Goal: Information Seeking & Learning: Learn about a topic

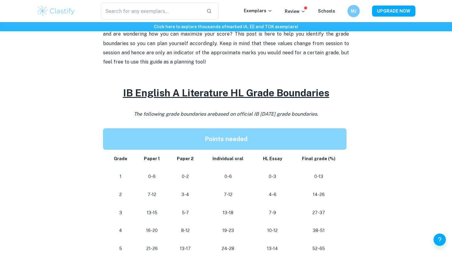
scroll to position [301, 0]
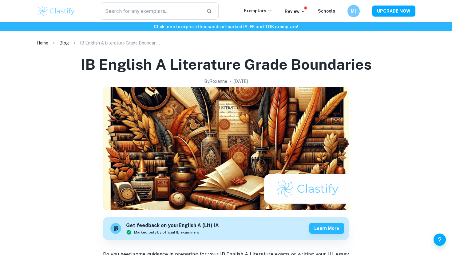
click at [67, 42] on link "Blog" at bounding box center [64, 43] width 10 height 9
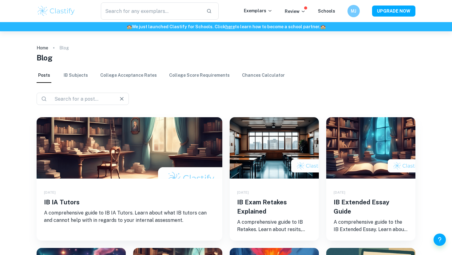
click at [73, 95] on input "text" at bounding box center [80, 99] width 57 height 9
type input "language"
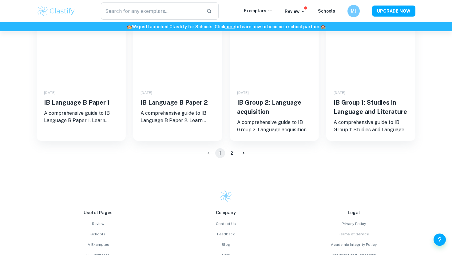
scroll to position [428, 0]
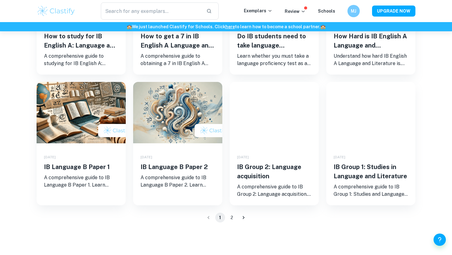
click at [233, 217] on button "2" at bounding box center [232, 218] width 10 height 10
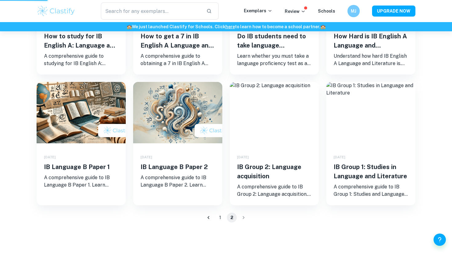
click at [229, 216] on button "2" at bounding box center [232, 218] width 10 height 10
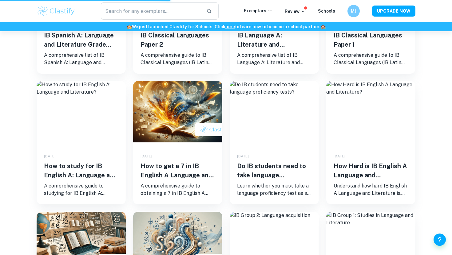
scroll to position [0, 0]
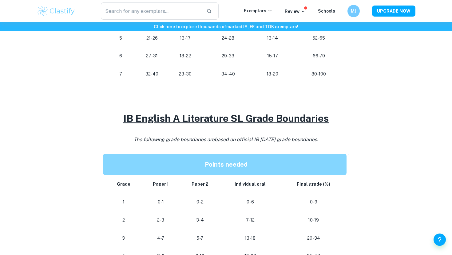
scroll to position [425, 0]
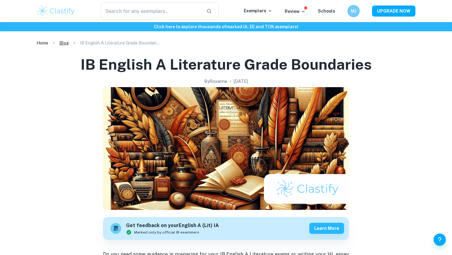
click at [64, 42] on link "Blog" at bounding box center [64, 43] width 10 height 9
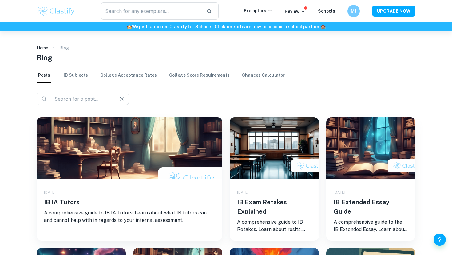
click at [73, 94] on div "​ ​" at bounding box center [83, 99] width 92 height 12
type input "language"
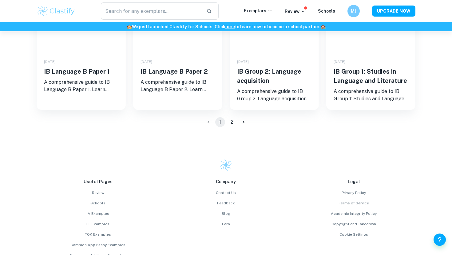
scroll to position [584, 0]
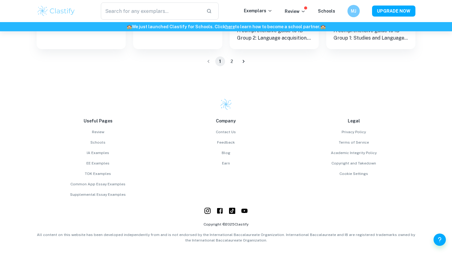
click at [230, 59] on button "2" at bounding box center [232, 62] width 10 height 10
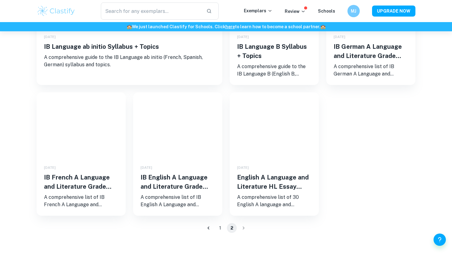
scroll to position [125, 0]
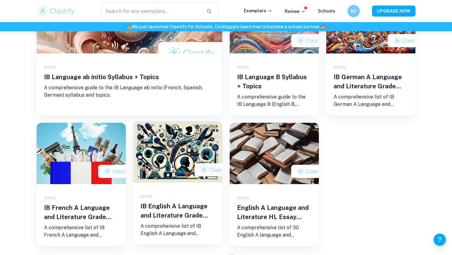
click at [174, 199] on div "10/02/2024" at bounding box center [177, 197] width 74 height 6
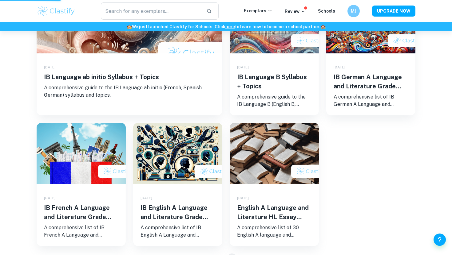
click at [402, 149] on div "18/10/2024 IB Language ab initio Syllabus + Topics A comprehensive guide to the…" at bounding box center [222, 116] width 386 height 262
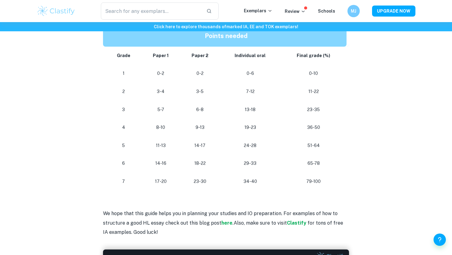
scroll to position [619, 0]
